Goal: Information Seeking & Learning: Learn about a topic

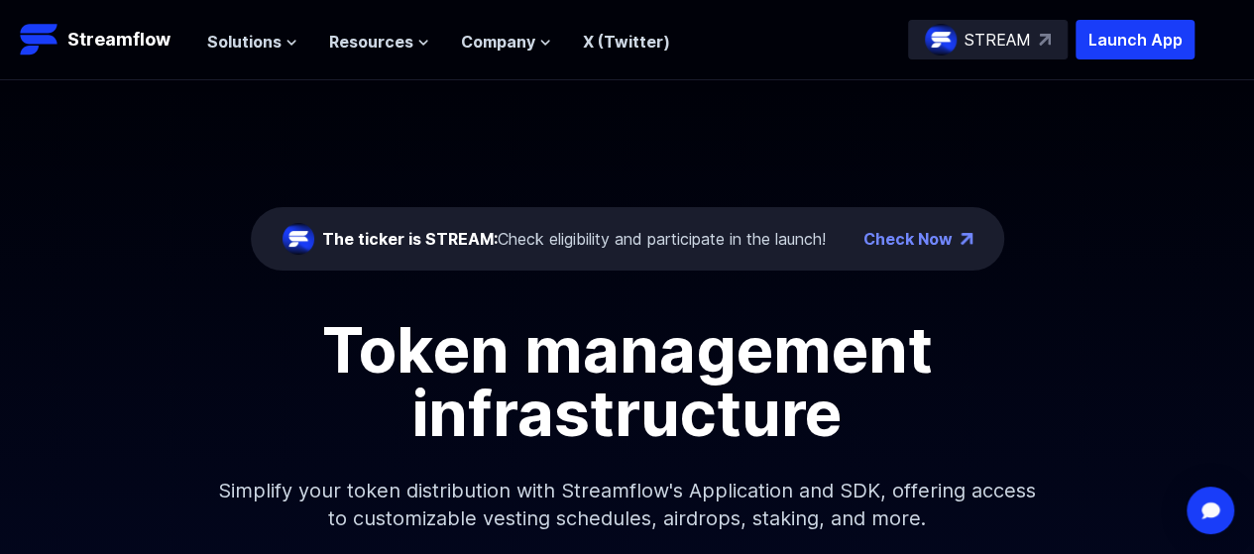
click at [734, 238] on div "The ticker is STREAM: Check eligibility and participate in the launch!" at bounding box center [574, 239] width 504 height 24
click at [650, 240] on div "The ticker is STREAM: Check eligibility and participate in the launch!" at bounding box center [574, 239] width 504 height 24
click at [126, 43] on p "Streamflow" at bounding box center [118, 40] width 103 height 28
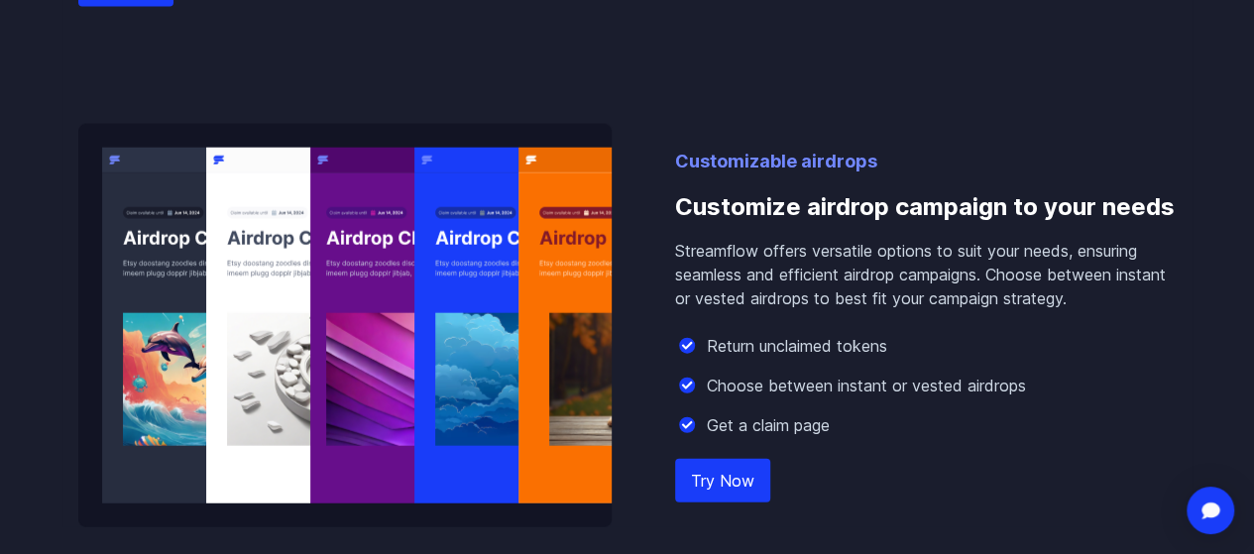
click at [639, 369] on div "Customizable airdrops Customize airdrop campaign to your needs Streamflow offer…" at bounding box center [627, 325] width 1098 height 403
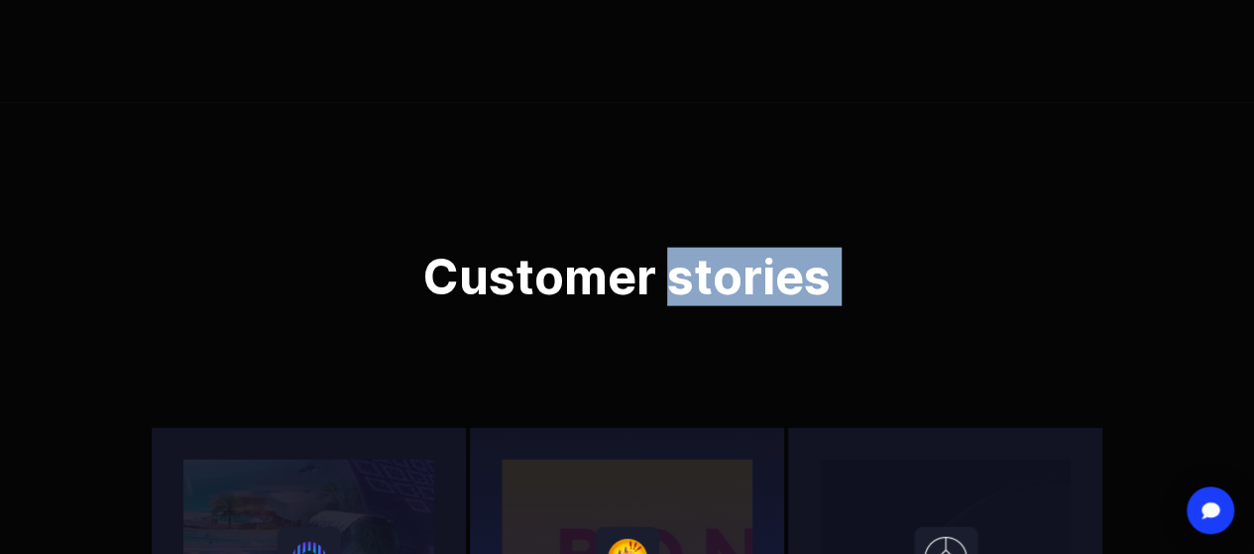
click at [664, 459] on div "Customer stories Heavenland Heavenland is a Metaverse (virtual world) project o…" at bounding box center [627, 537] width 1254 height 868
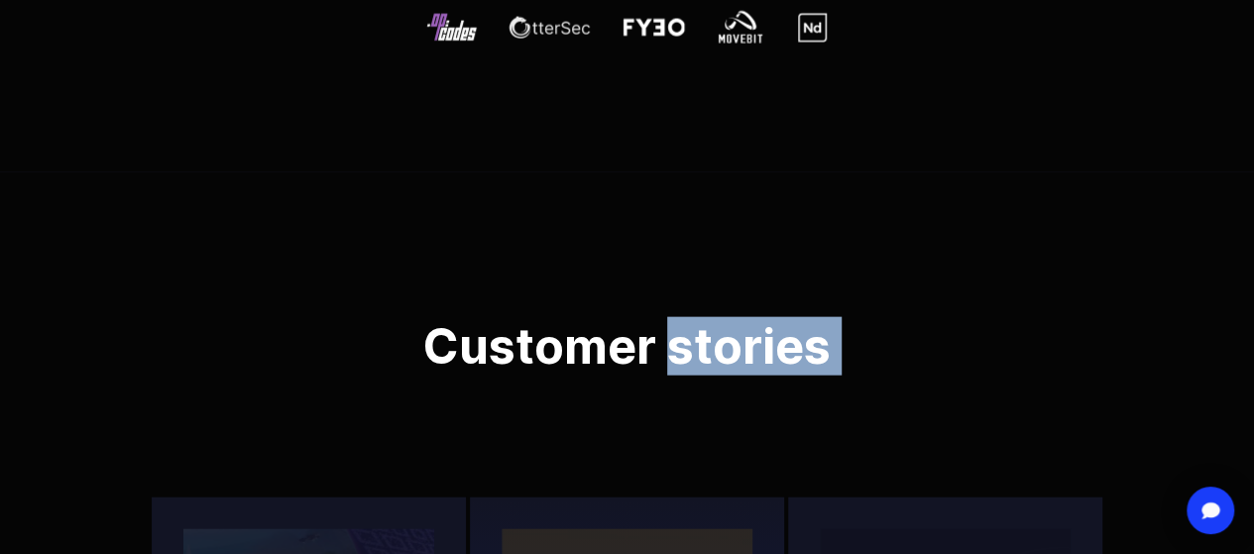
scroll to position [5651, 0]
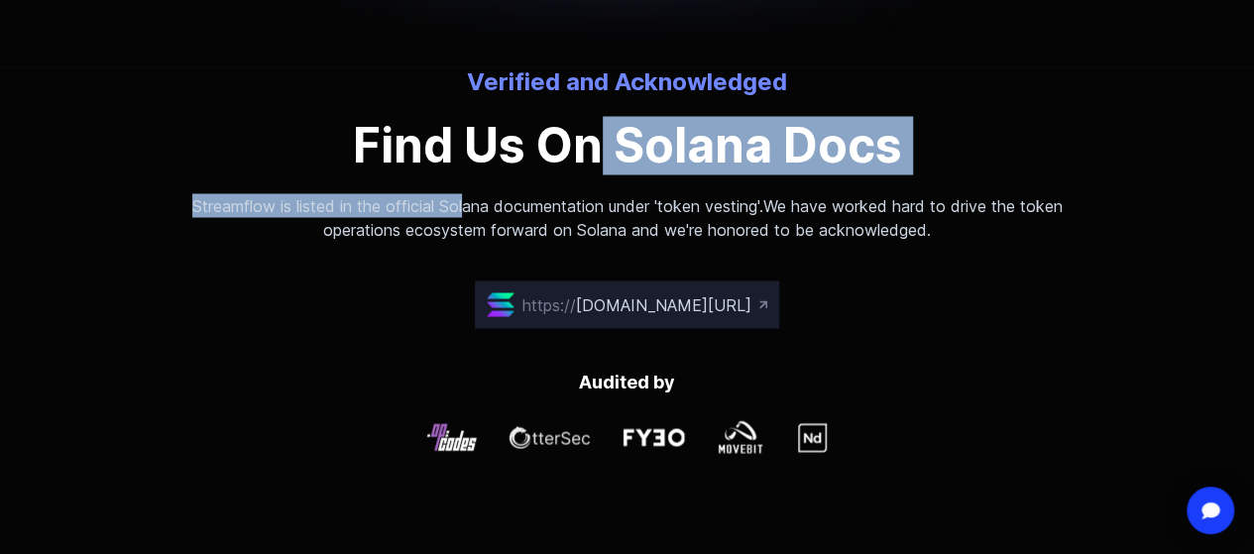
drag, startPoint x: 561, startPoint y: 202, endPoint x: 680, endPoint y: 230, distance: 122.2
click at [648, 208] on div "Verified and Acknowledged Find Us On Solana Docs Streamflow is listed in the of…" at bounding box center [628, 153] width 952 height 174
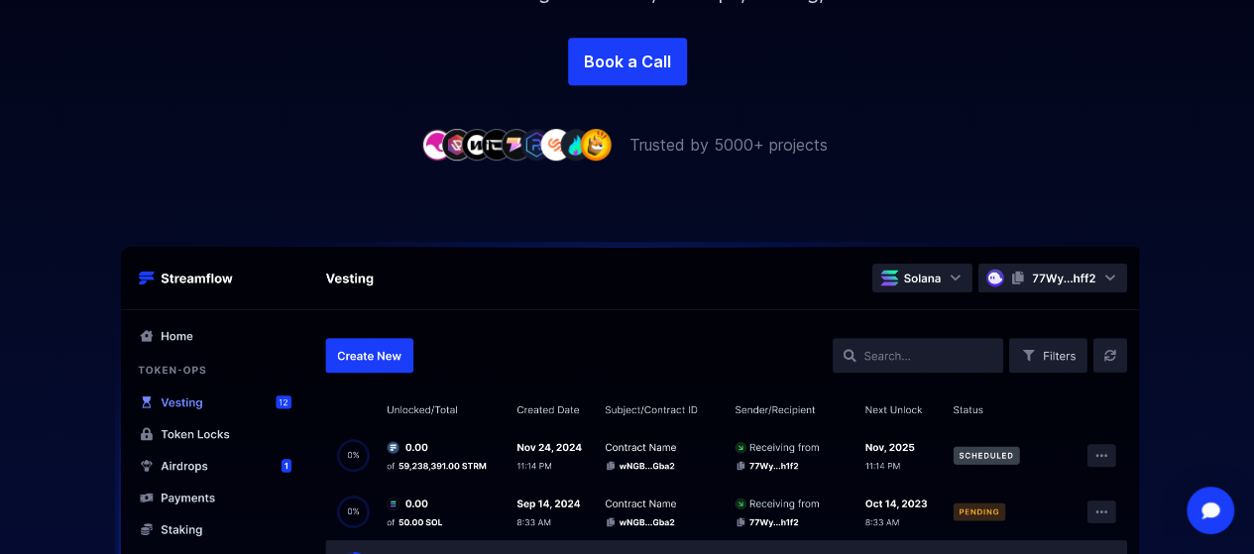
scroll to position [0, 0]
